Goal: Navigation & Orientation: Find specific page/section

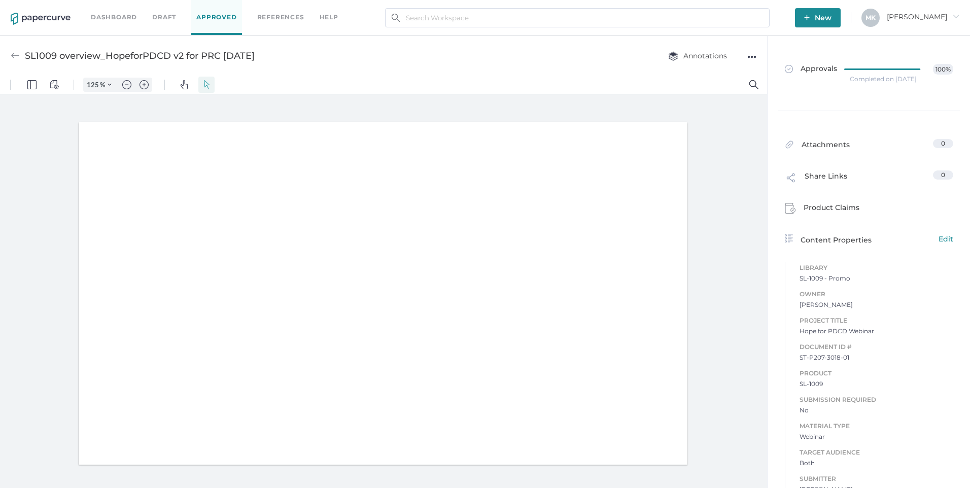
type input "125"
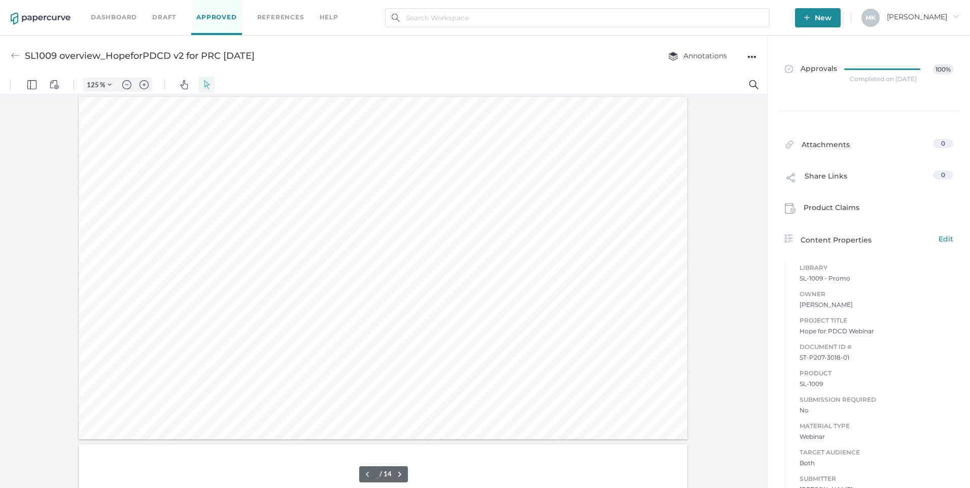
type input "1"
click at [121, 13] on link "Dashboard" at bounding box center [114, 17] width 46 height 11
